Goal: Transaction & Acquisition: Book appointment/travel/reservation

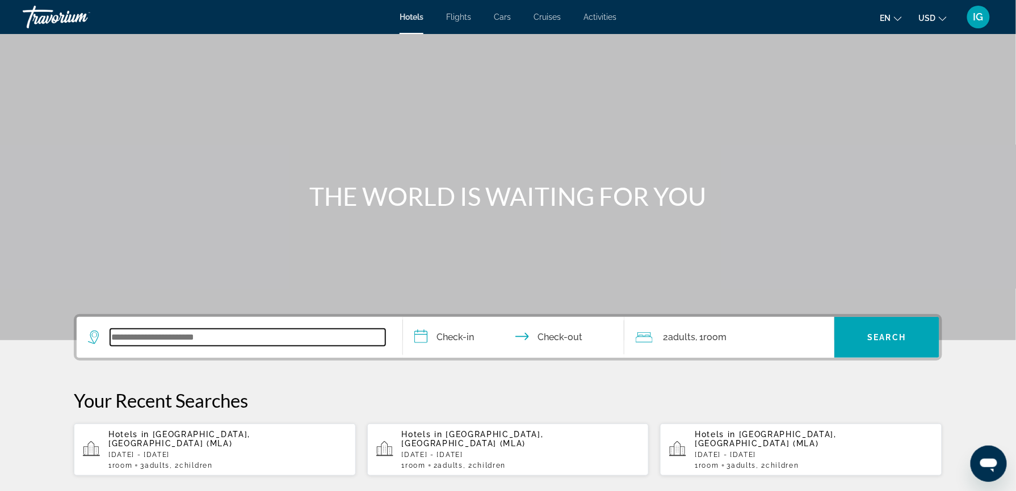
click at [270, 329] on input "Search widget" at bounding box center [247, 337] width 275 height 17
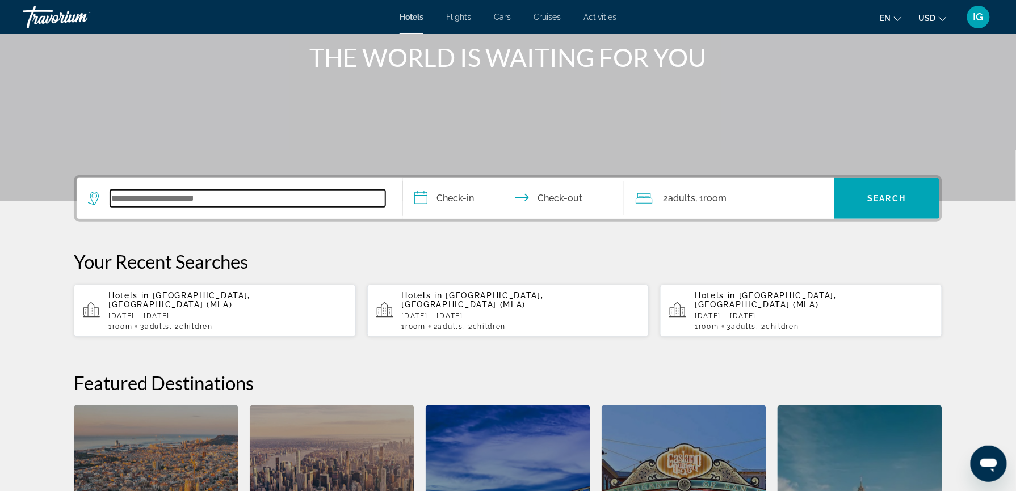
scroll to position [201, 0]
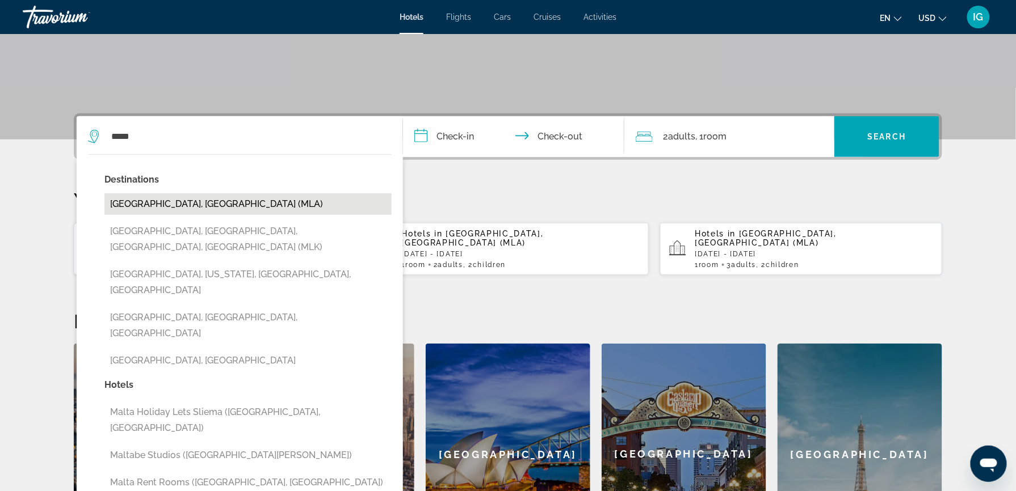
click at [250, 193] on button "[GEOGRAPHIC_DATA], [GEOGRAPHIC_DATA] (MLA)" at bounding box center [247, 204] width 287 height 22
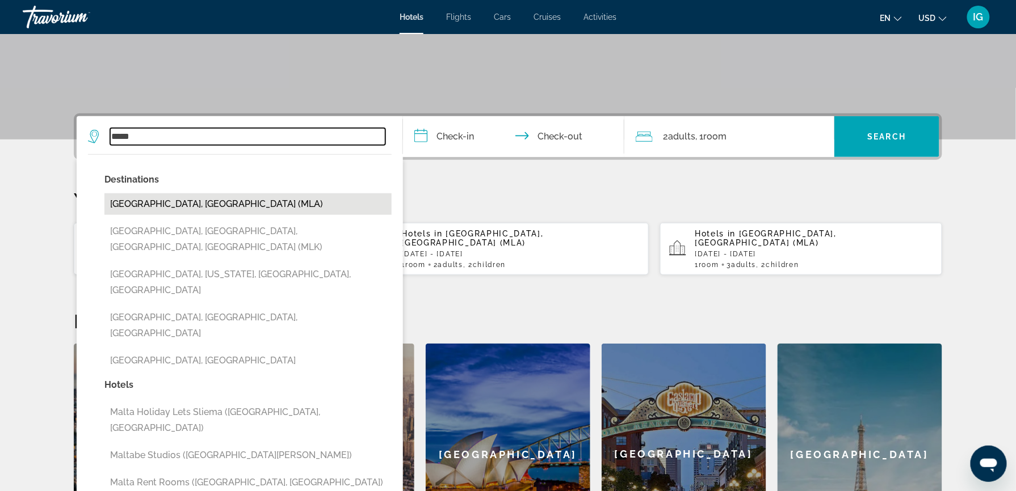
type input "**********"
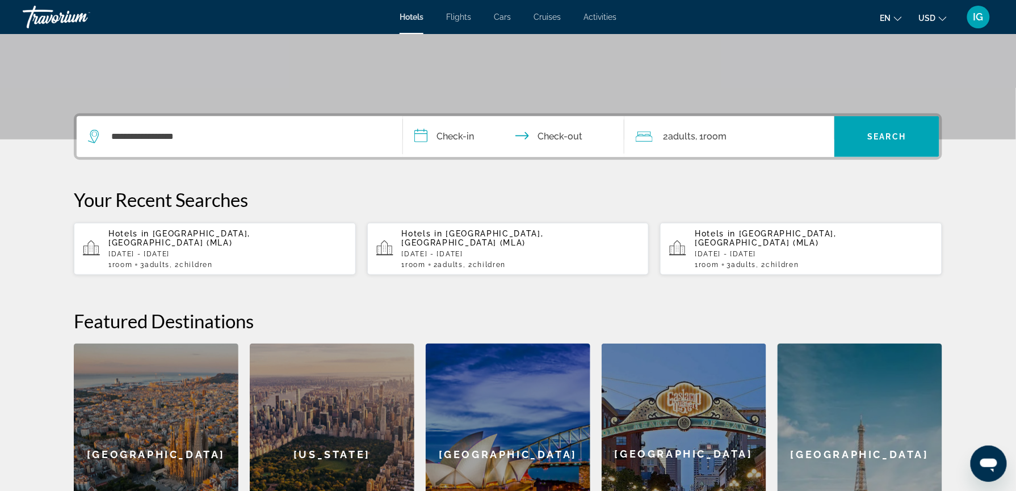
click at [461, 116] on input "**********" at bounding box center [516, 138] width 226 height 44
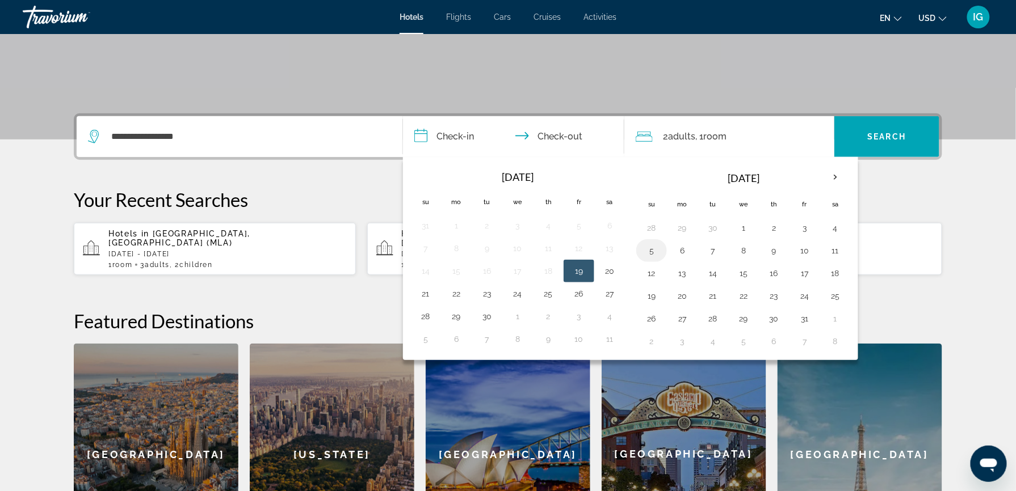
click at [660, 243] on button "5" at bounding box center [651, 251] width 18 height 16
click at [766, 243] on button "9" at bounding box center [774, 251] width 18 height 16
type input "**********"
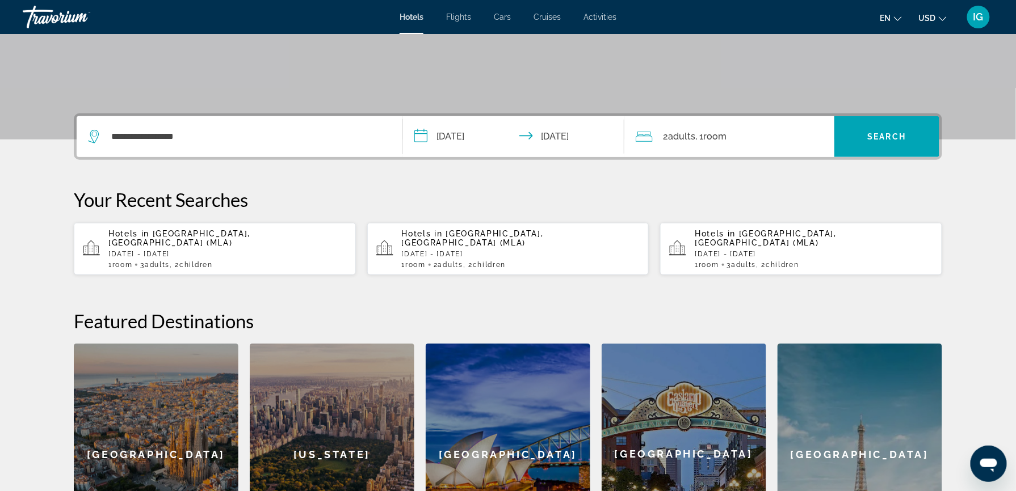
click at [716, 129] on div "2 Adult Adults , 1 Room rooms" at bounding box center [735, 137] width 199 height 16
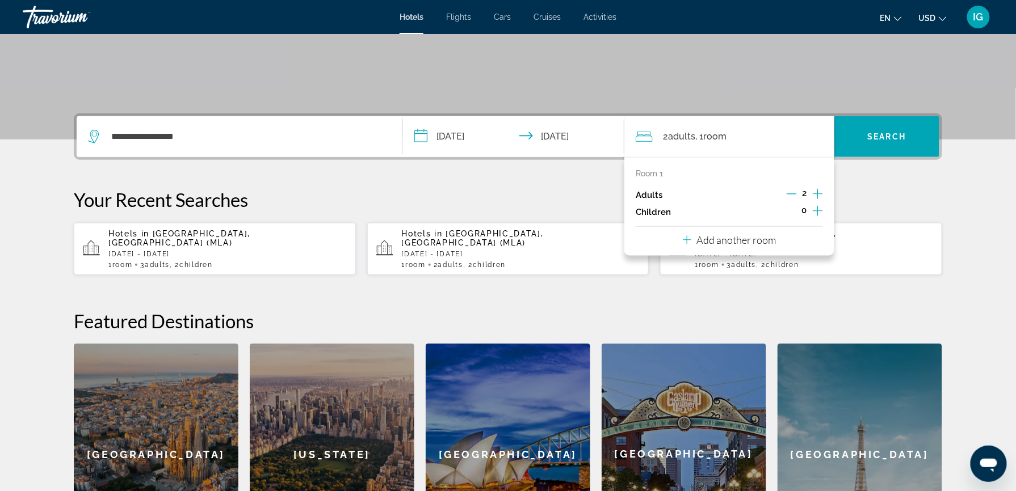
click at [813, 187] on icon "Increment adults" at bounding box center [818, 194] width 10 height 14
click at [813, 204] on icon "Increment children" at bounding box center [818, 211] width 10 height 14
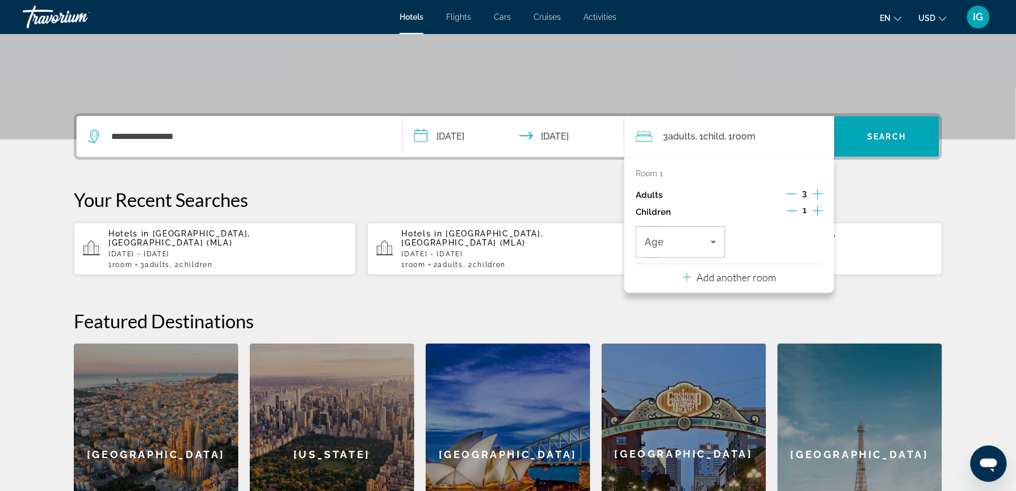
click at [813, 204] on icon "Increment children" at bounding box center [818, 211] width 10 height 14
click at [706, 235] on icon "Travelers: 3 adults, 2 children" at bounding box center [713, 242] width 14 height 14
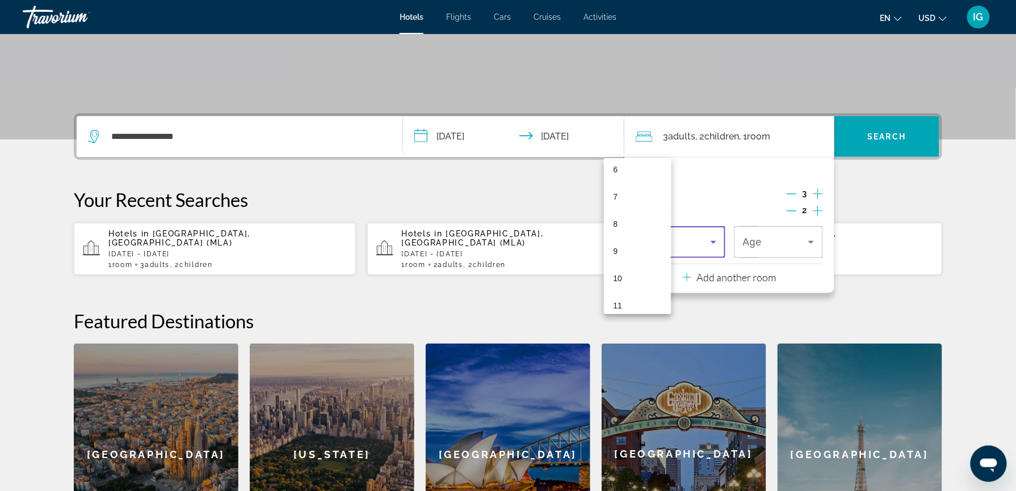
scroll to position [171, 0]
click at [625, 301] on mat-option "11" at bounding box center [637, 304] width 67 height 27
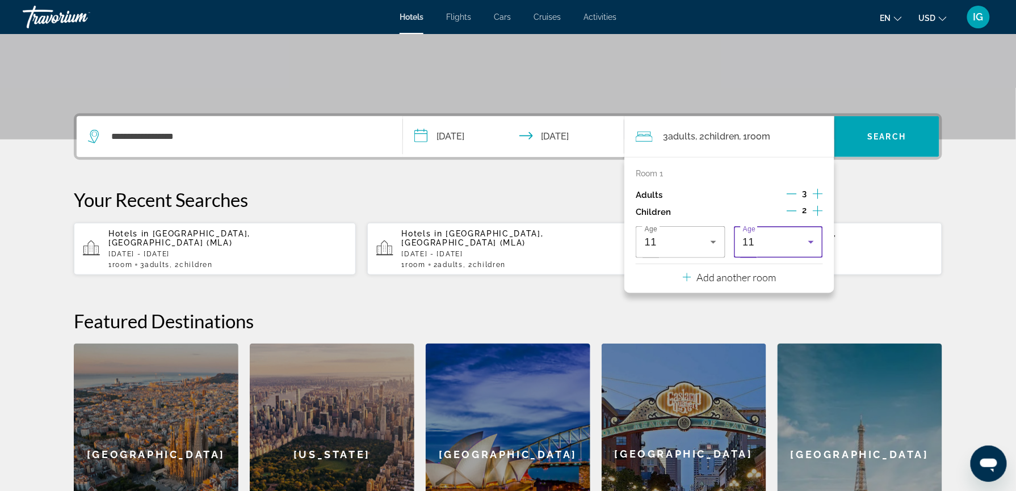
click at [804, 235] on icon "Travelers: 3 adults, 2 children" at bounding box center [811, 242] width 14 height 14
click at [702, 289] on mat-option "15" at bounding box center [711, 288] width 67 height 27
click at [868, 132] on span "Search" at bounding box center [887, 136] width 39 height 9
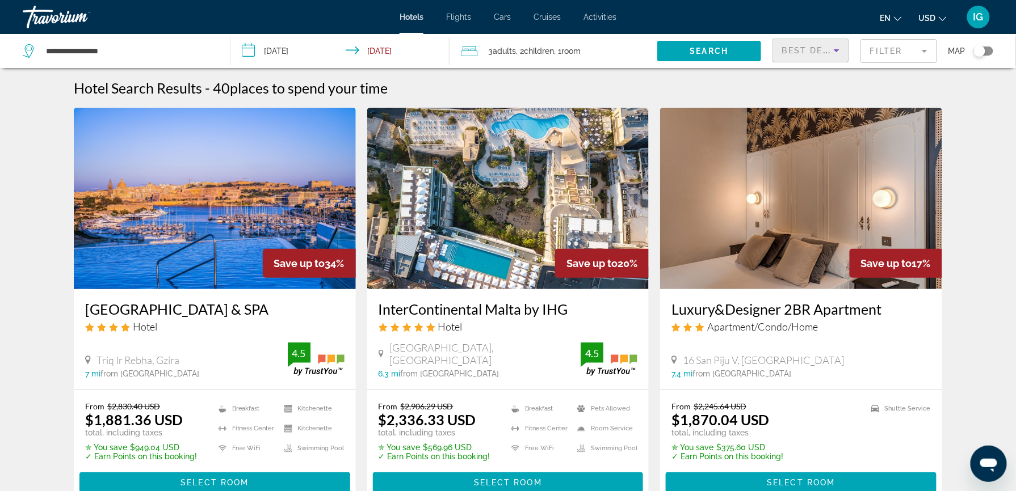
click at [811, 46] on span "Best Deals" at bounding box center [811, 50] width 59 height 9
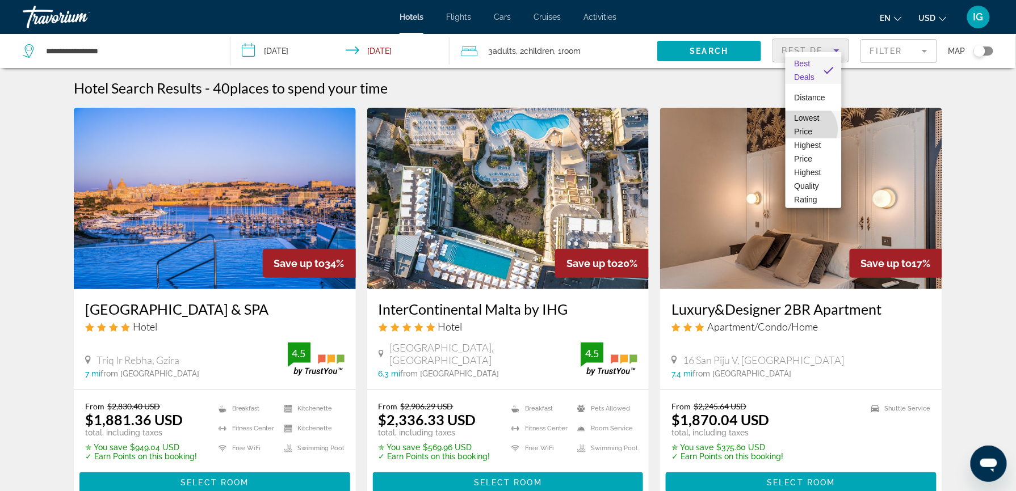
click at [809, 129] on span "Lowest Price" at bounding box center [813, 124] width 38 height 27
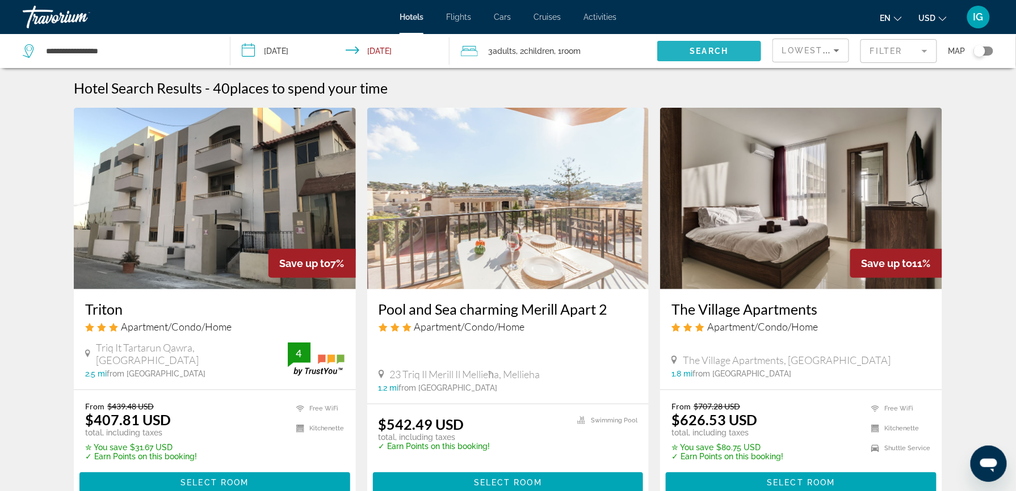
click at [717, 44] on span "Search widget" at bounding box center [709, 50] width 104 height 27
click at [720, 47] on span "Search" at bounding box center [709, 51] width 39 height 9
click at [722, 37] on span "Search widget" at bounding box center [709, 50] width 104 height 27
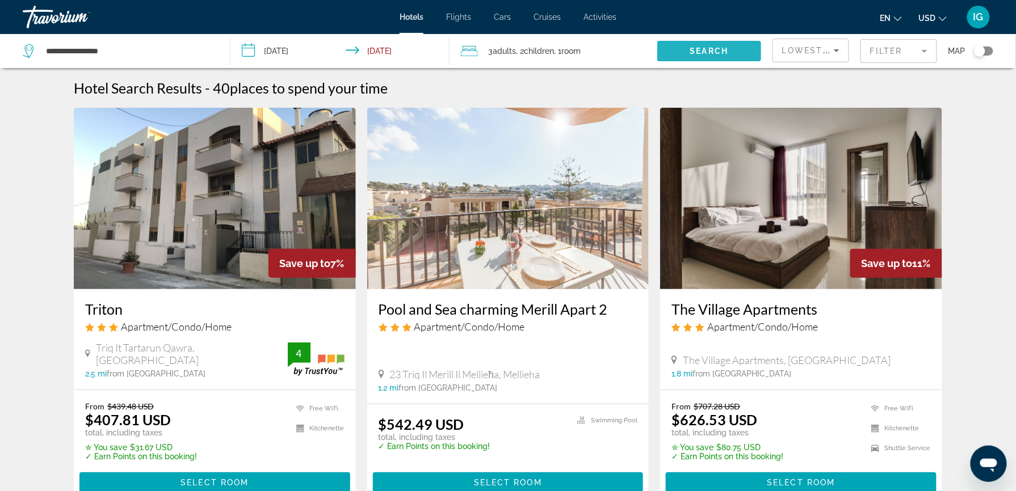
click at [722, 37] on span "Search widget" at bounding box center [709, 50] width 104 height 27
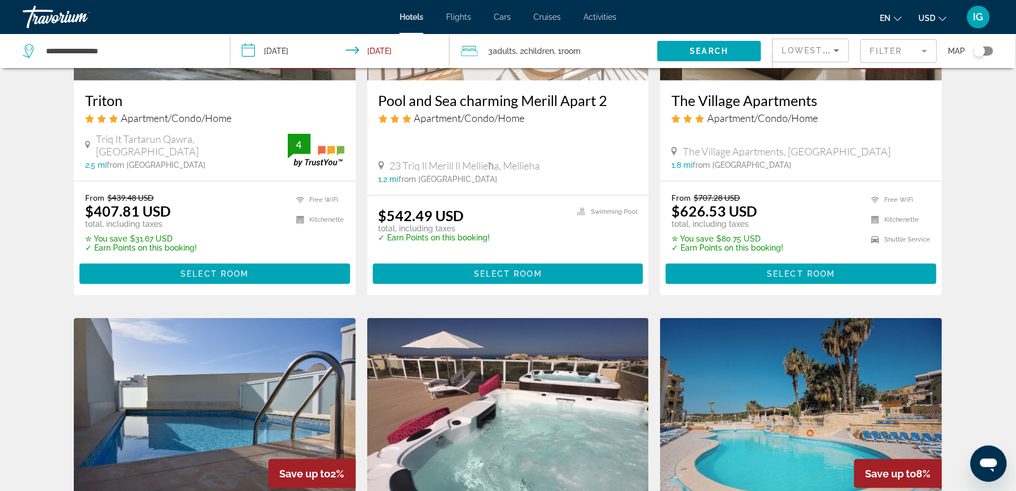
scroll to position [212, 0]
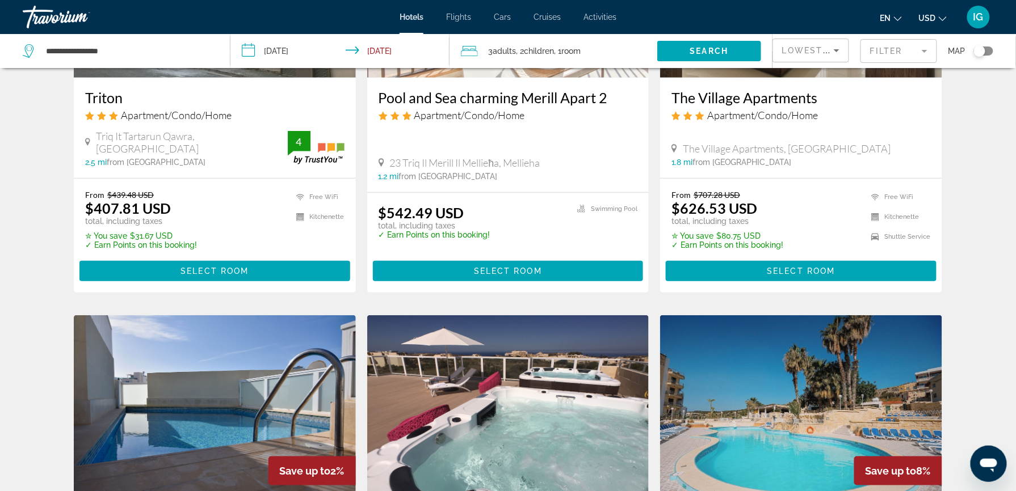
click at [946, 8] on li "USD USD ($) MXN (Mex$) CAD (Can$) GBP (£) EUR (€) AUD (A$) NZD (NZ$) CNY (CN¥)" at bounding box center [933, 17] width 28 height 18
click at [936, 14] on span "USD" at bounding box center [927, 18] width 17 height 9
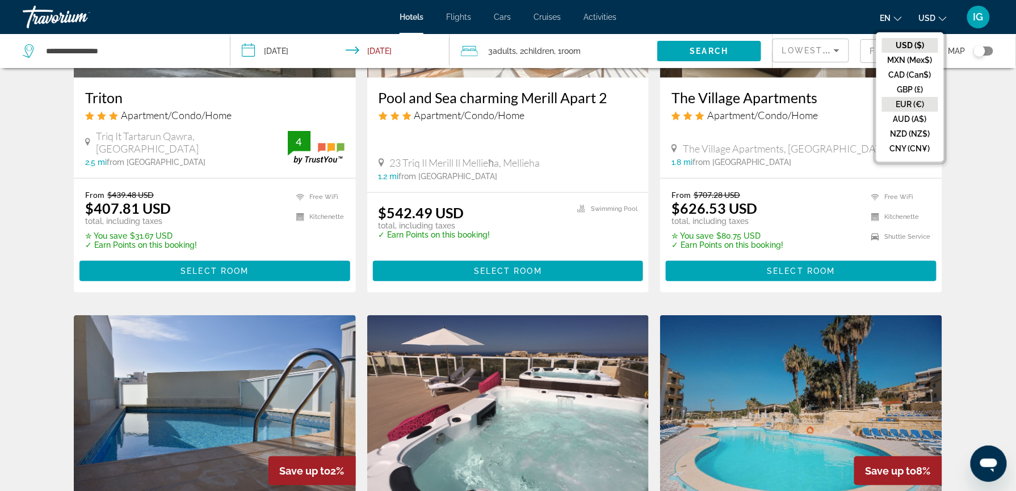
click at [938, 97] on button "EUR (€)" at bounding box center [910, 104] width 56 height 15
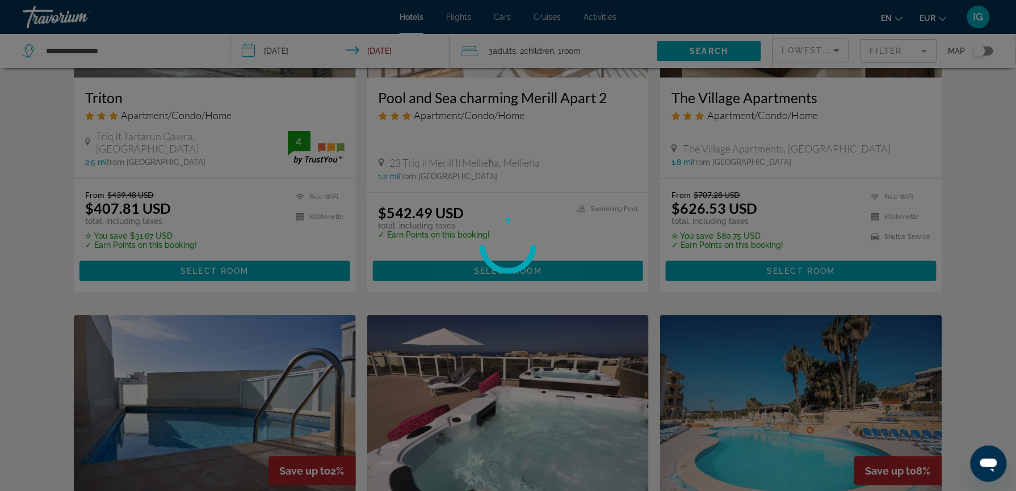
scroll to position [0, 0]
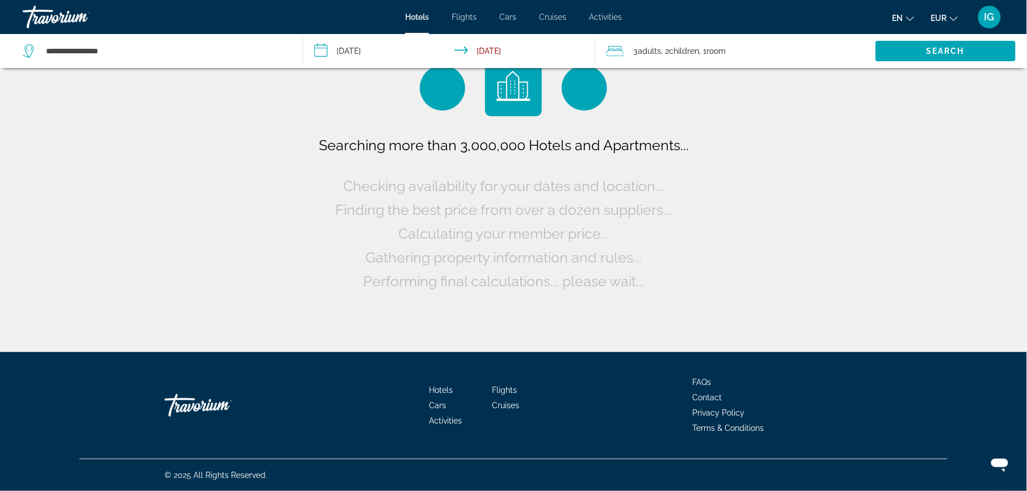
click at [943, 75] on div "Searching more than 3,000,000 Hotels and Apartments... Checking availability fo…" at bounding box center [513, 176] width 1027 height 352
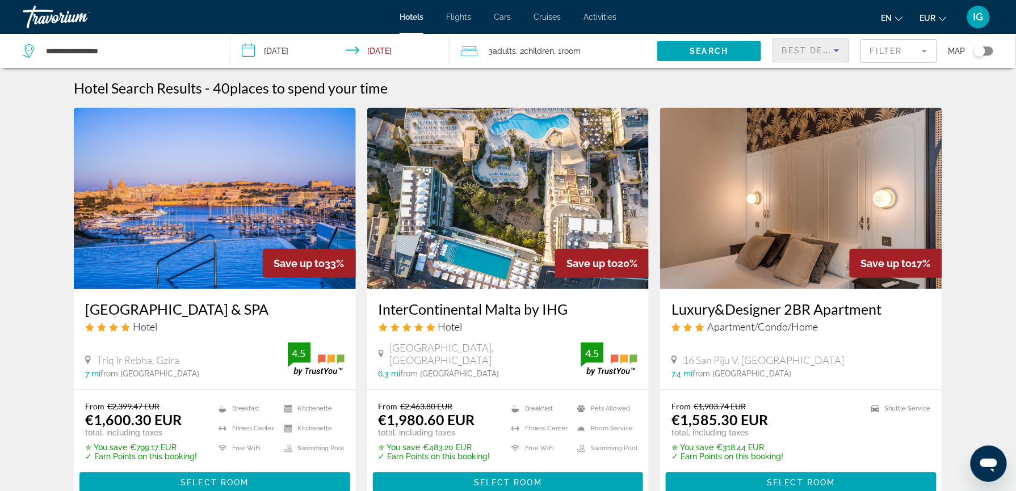
click at [830, 44] on icon "Sort by" at bounding box center [837, 51] width 14 height 14
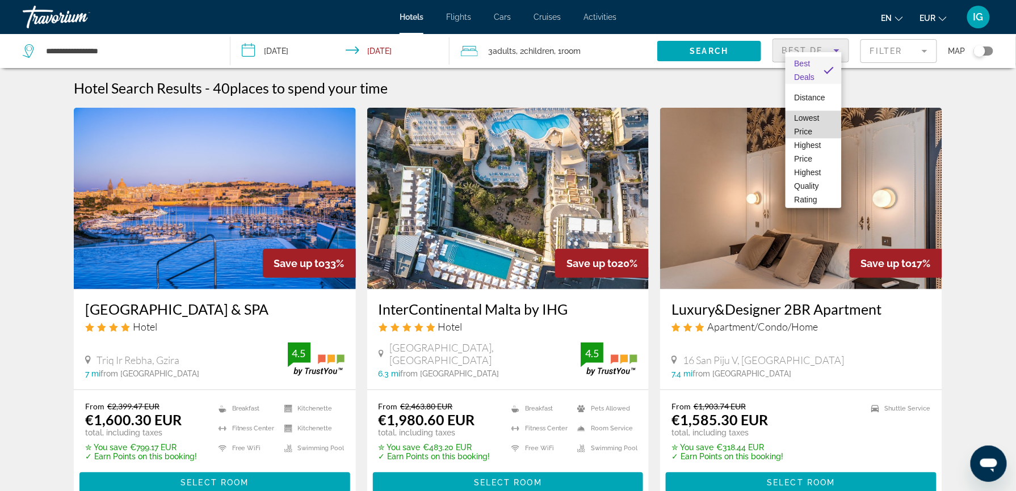
click at [816, 114] on span "Lowest Price" at bounding box center [813, 124] width 38 height 27
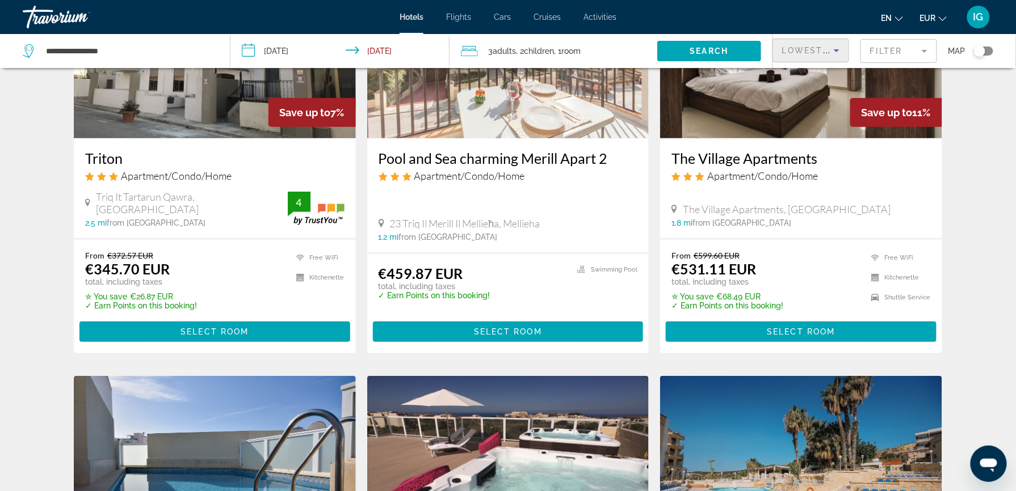
scroll to position [182, 0]
